Goal: Transaction & Acquisition: Purchase product/service

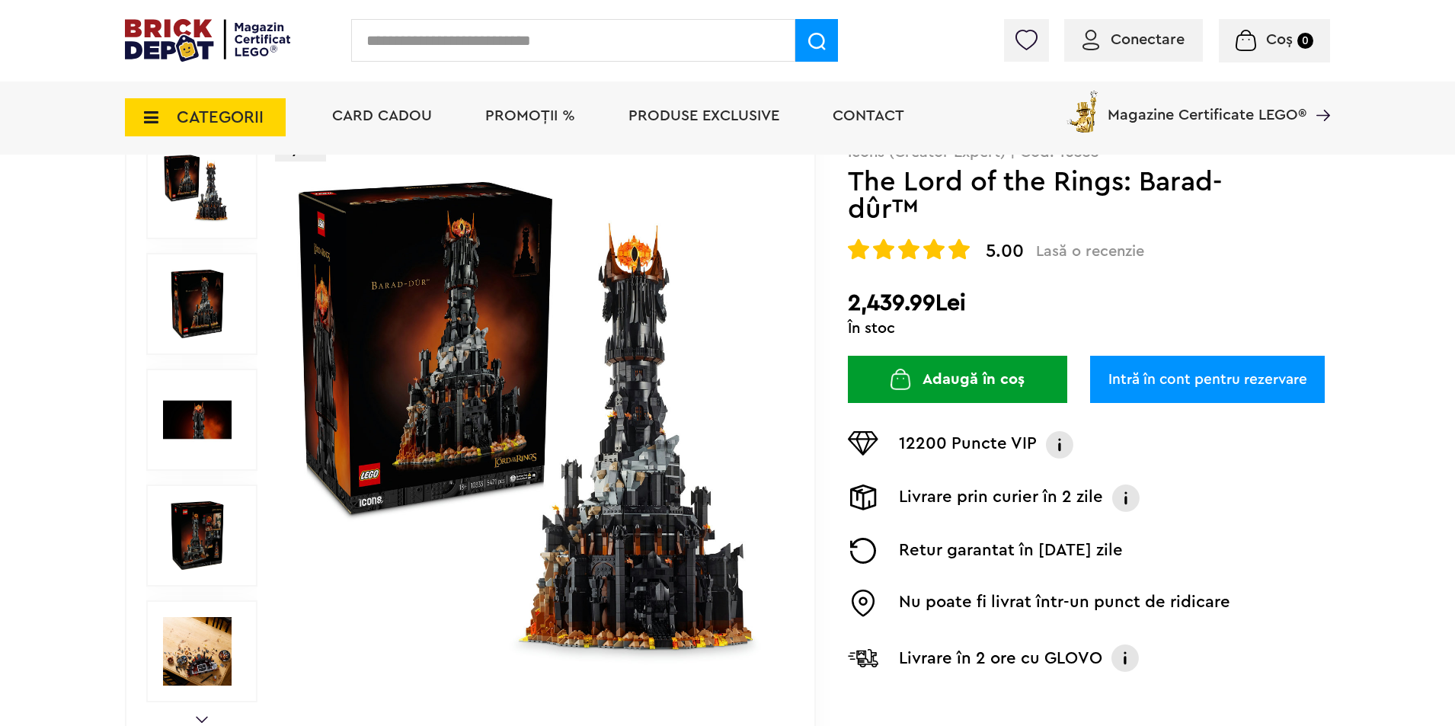
scroll to position [152, 0]
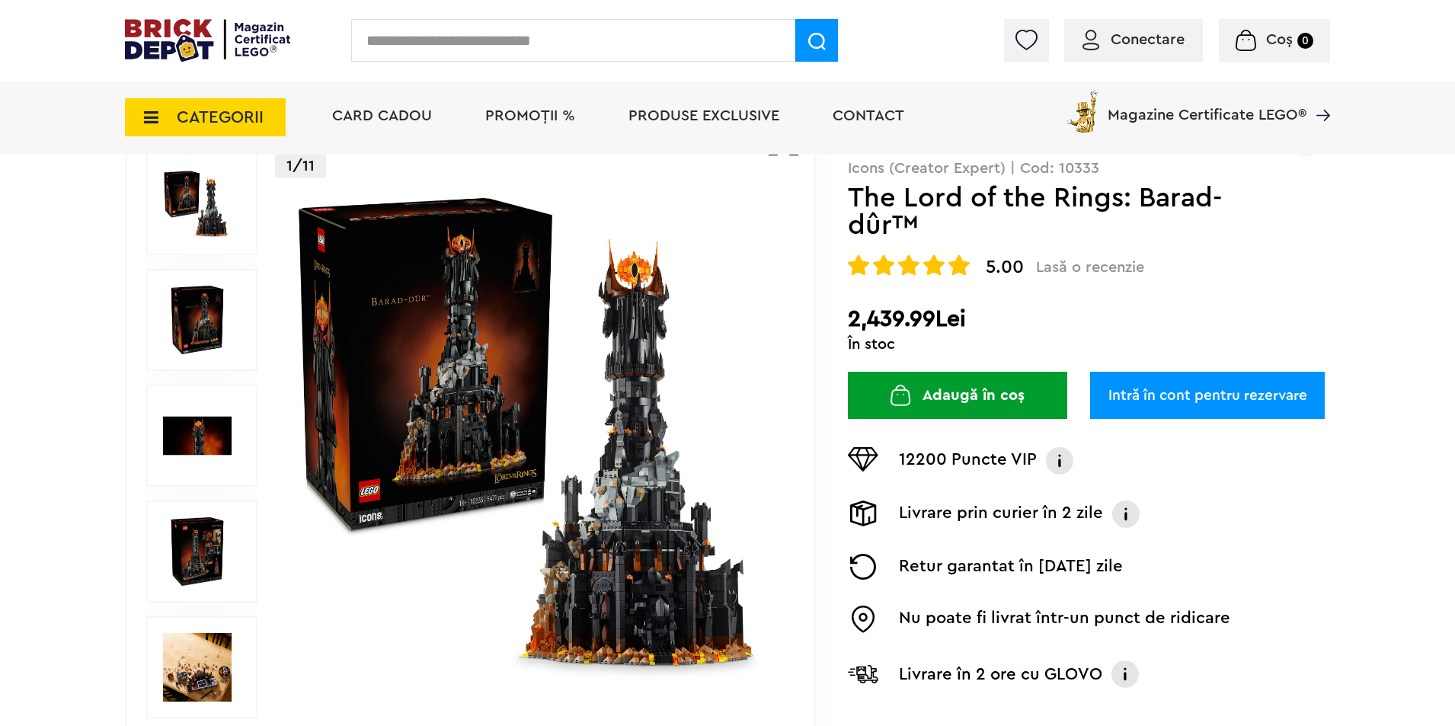
click at [220, 330] on img at bounding box center [197, 320] width 69 height 69
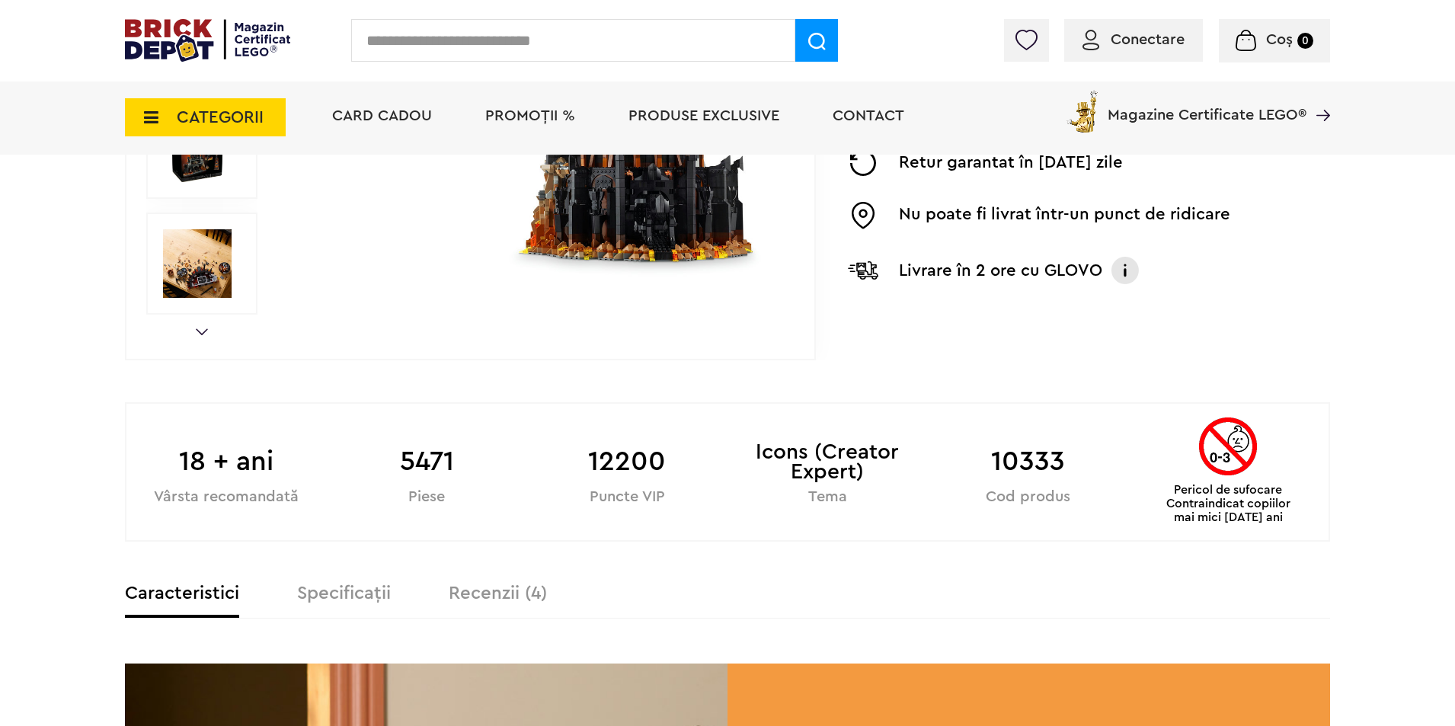
scroll to position [609, 0]
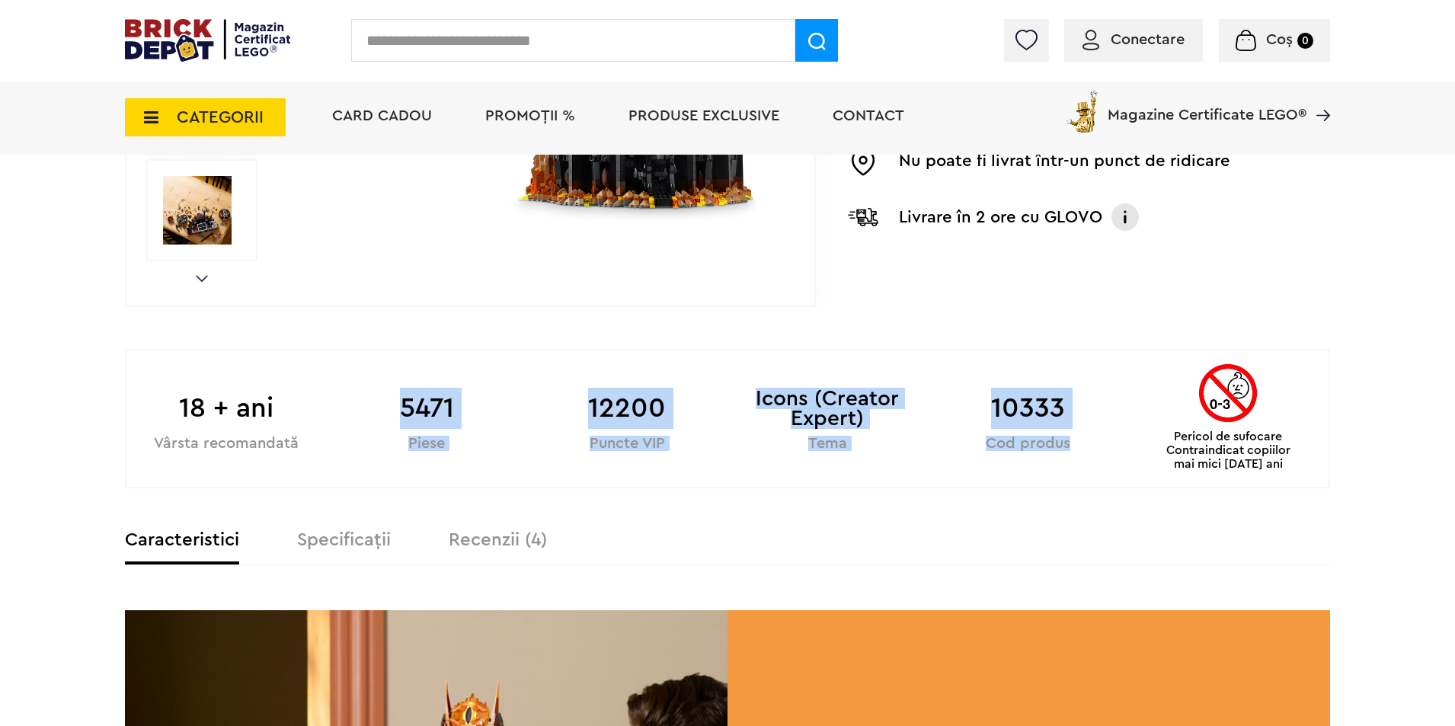
drag, startPoint x: 404, startPoint y: 405, endPoint x: 1099, endPoint y: 438, distance: 695.4
click at [1099, 438] on div "18 + ani Vârsta recomandată 5471 Piese 12200 Puncte VIP Icons (Creator Expert) …" at bounding box center [727, 418] width 1205 height 139
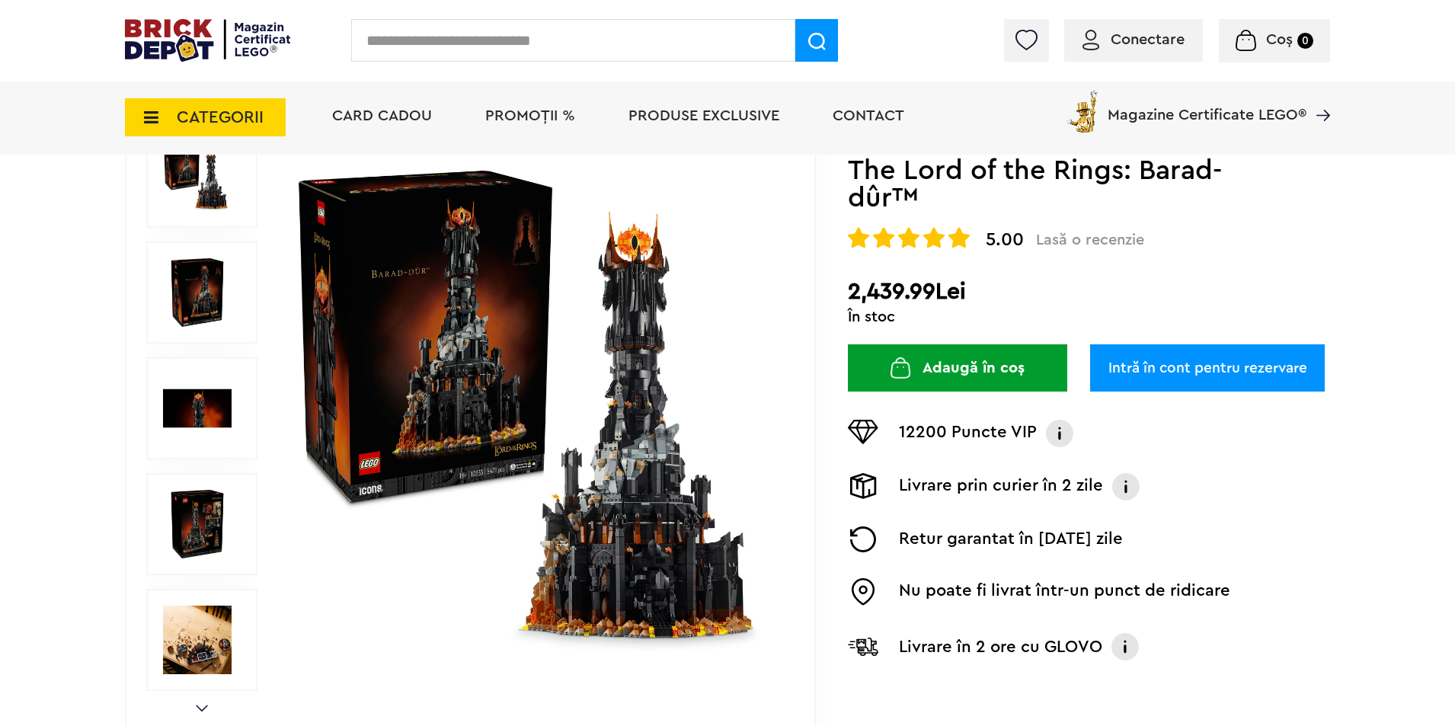
scroll to position [152, 0]
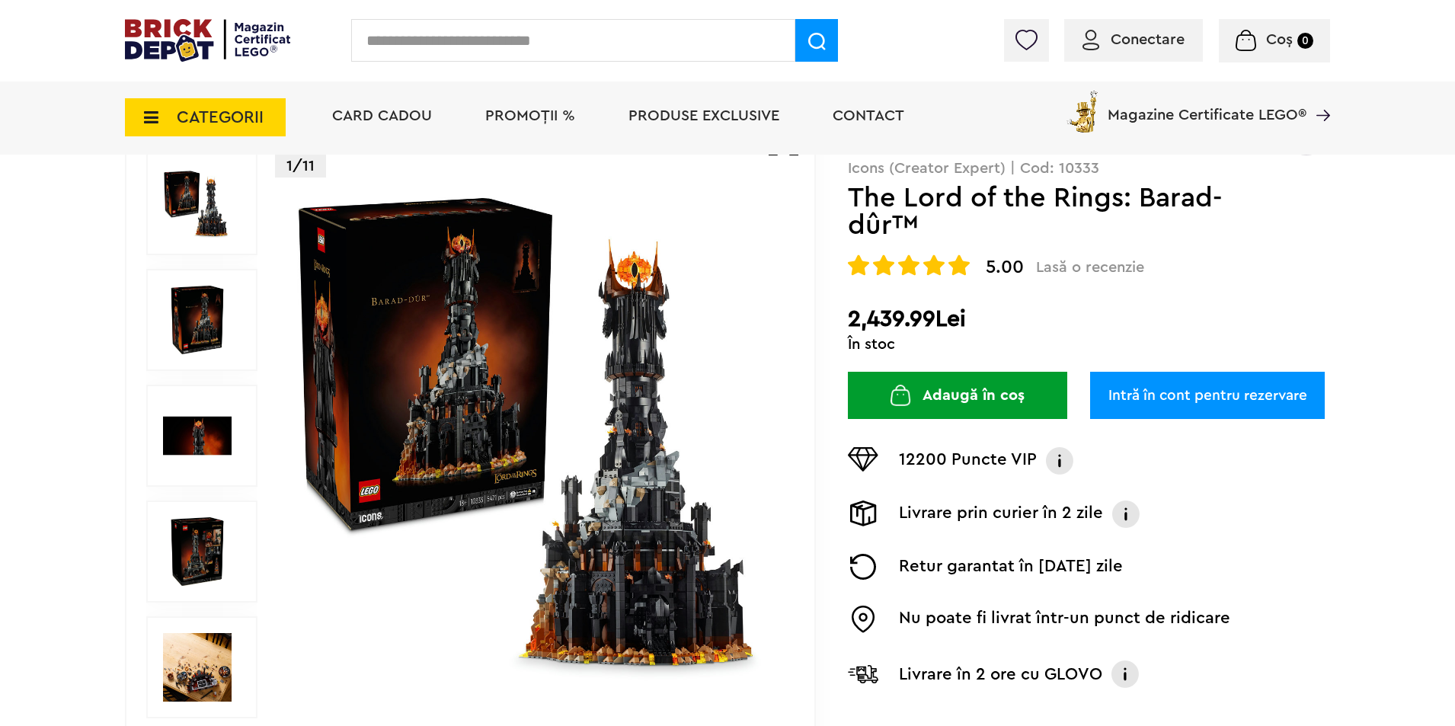
click at [212, 671] on img at bounding box center [197, 667] width 69 height 69
click at [191, 555] on img at bounding box center [197, 551] width 69 height 69
click at [210, 425] on img at bounding box center [197, 435] width 69 height 69
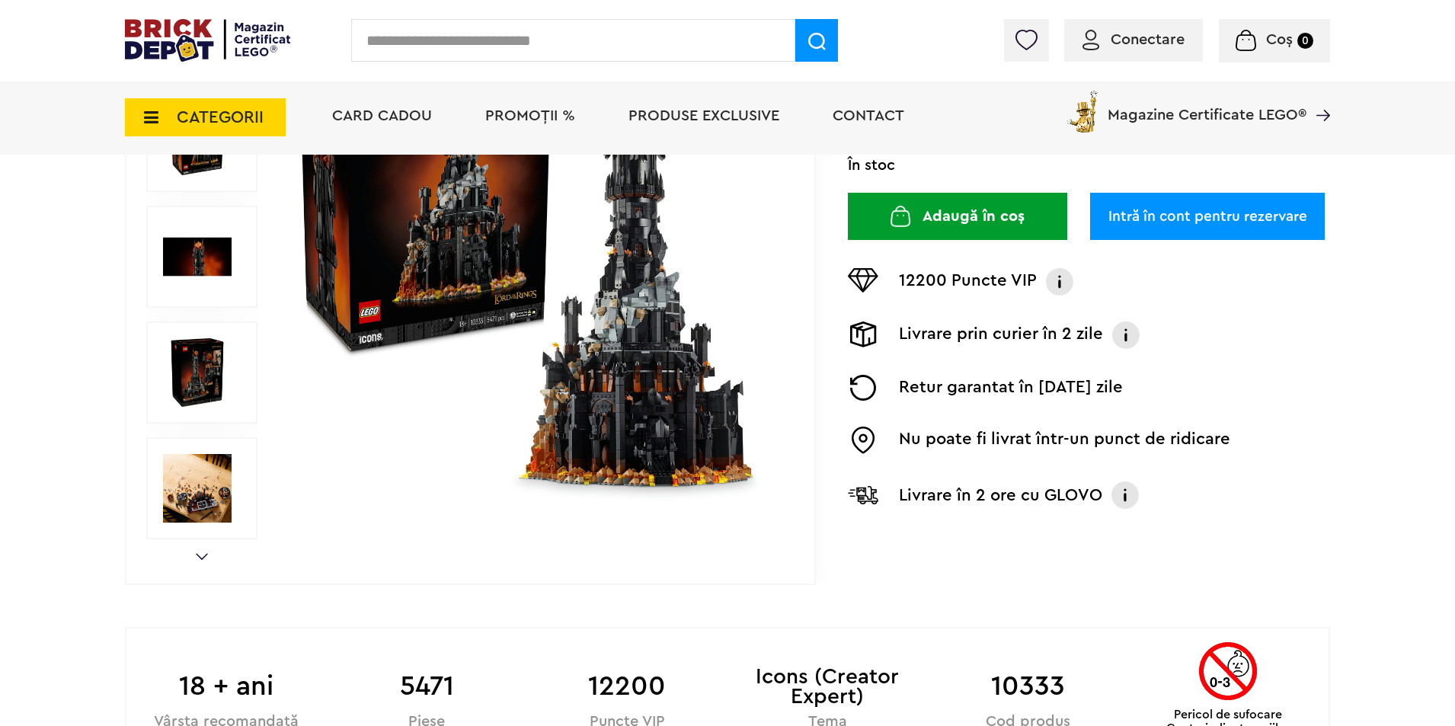
scroll to position [609, 0]
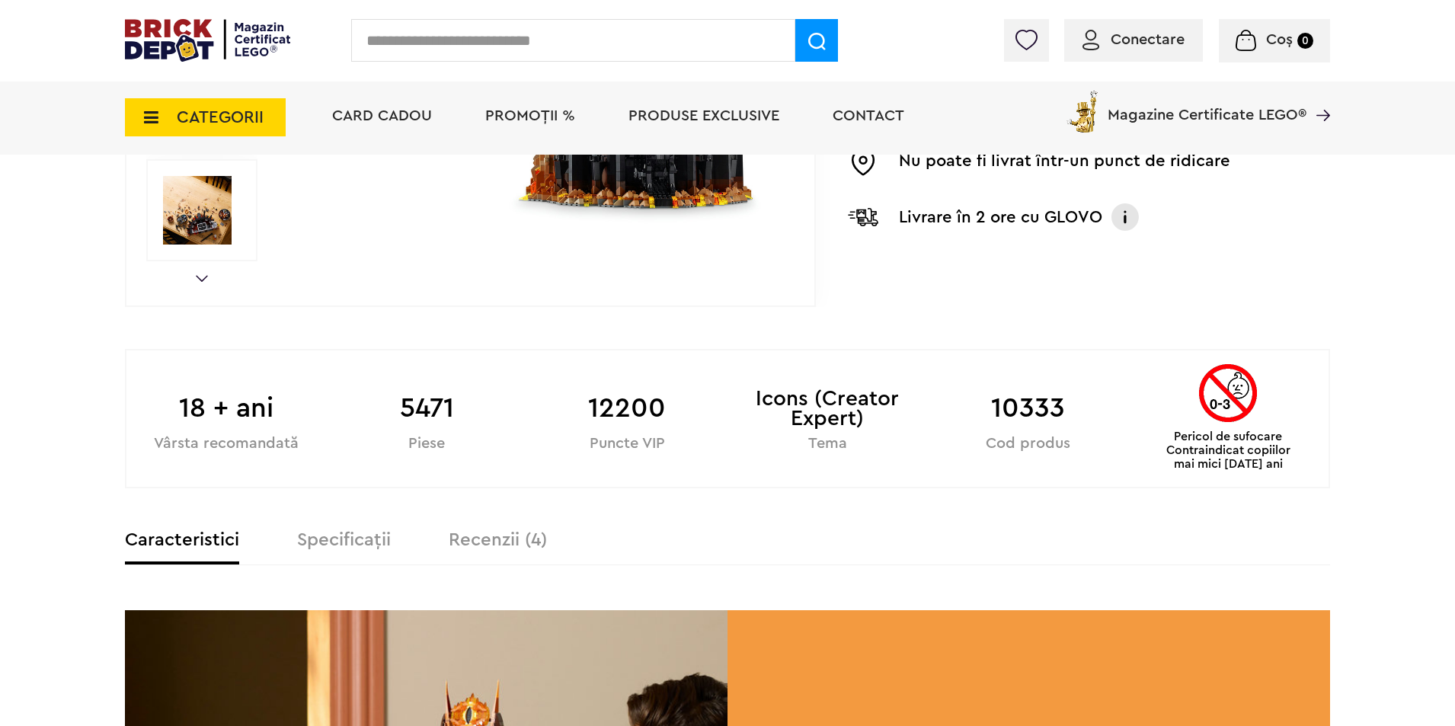
click at [374, 554] on div "Caracteristici Specificații Recenzii (4)" at bounding box center [727, 548] width 1205 height 34
click at [382, 545] on label "Specificații" at bounding box center [344, 540] width 94 height 18
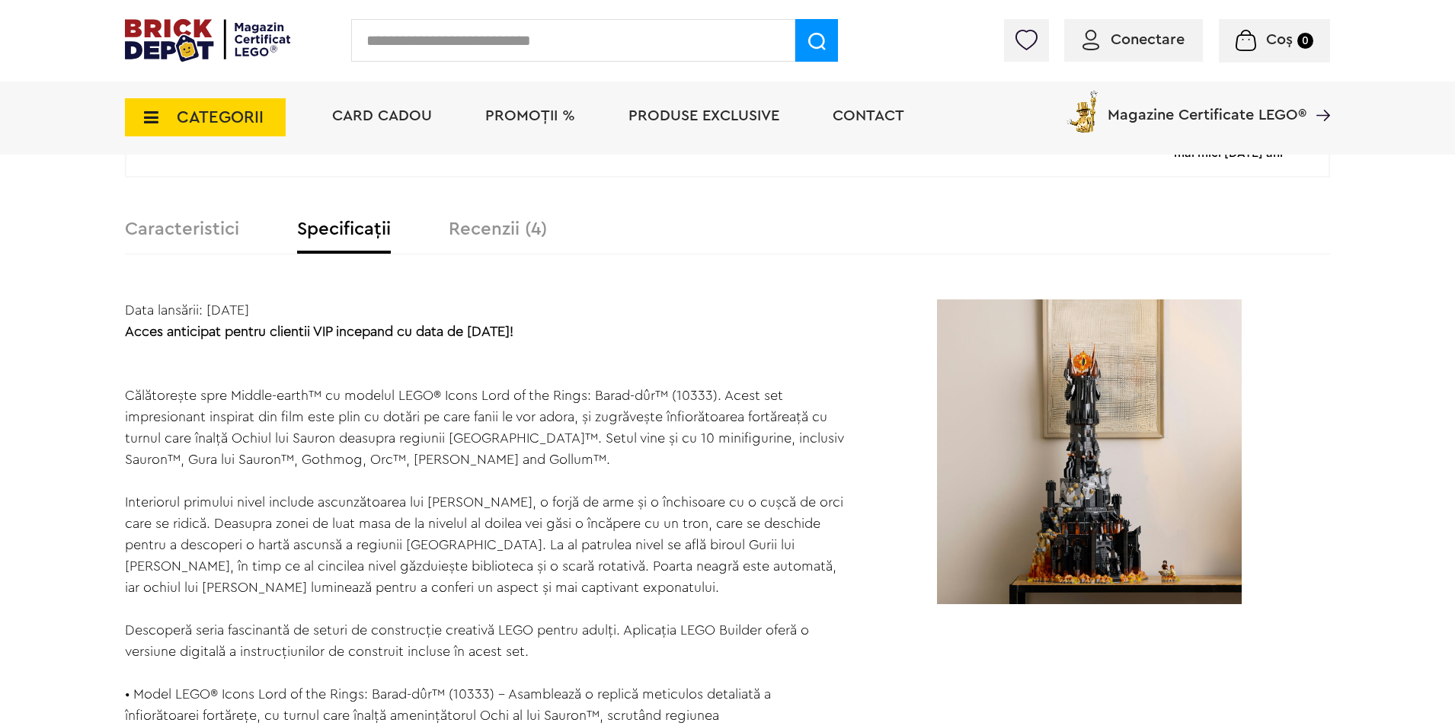
scroll to position [914, 0]
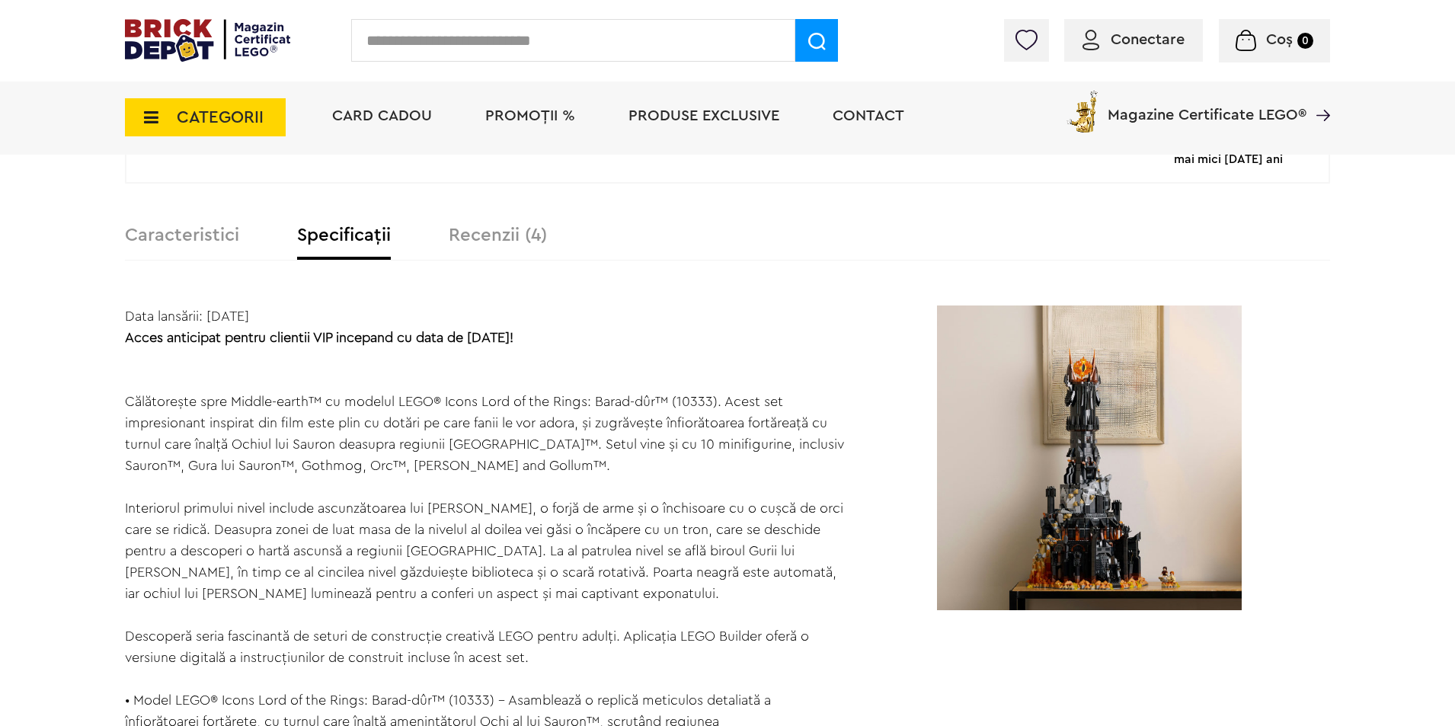
click at [484, 244] on label "Recenzii (4)" at bounding box center [498, 235] width 98 height 18
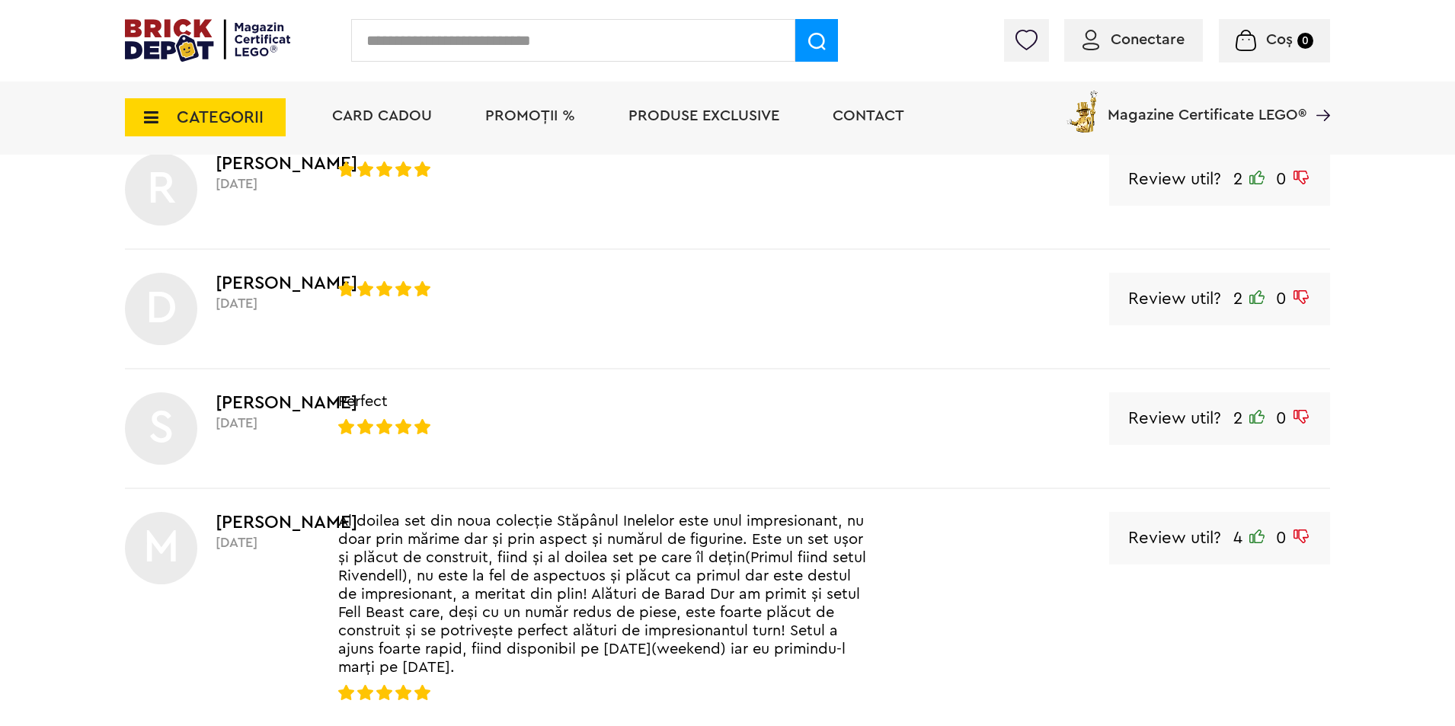
scroll to position [1371, 0]
